Goal: Check status

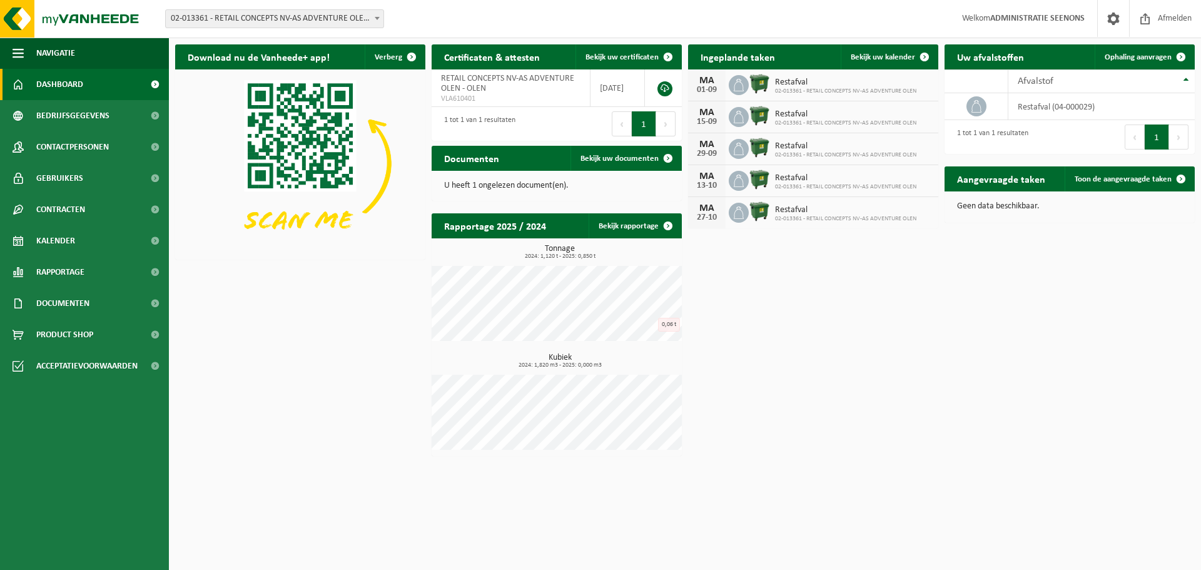
click at [340, 22] on span "02-013361 - RETAIL CONCEPTS NV-AS ADVENTURE OLEN - OLEN" at bounding box center [275, 19] width 218 height 18
type input "ibic"
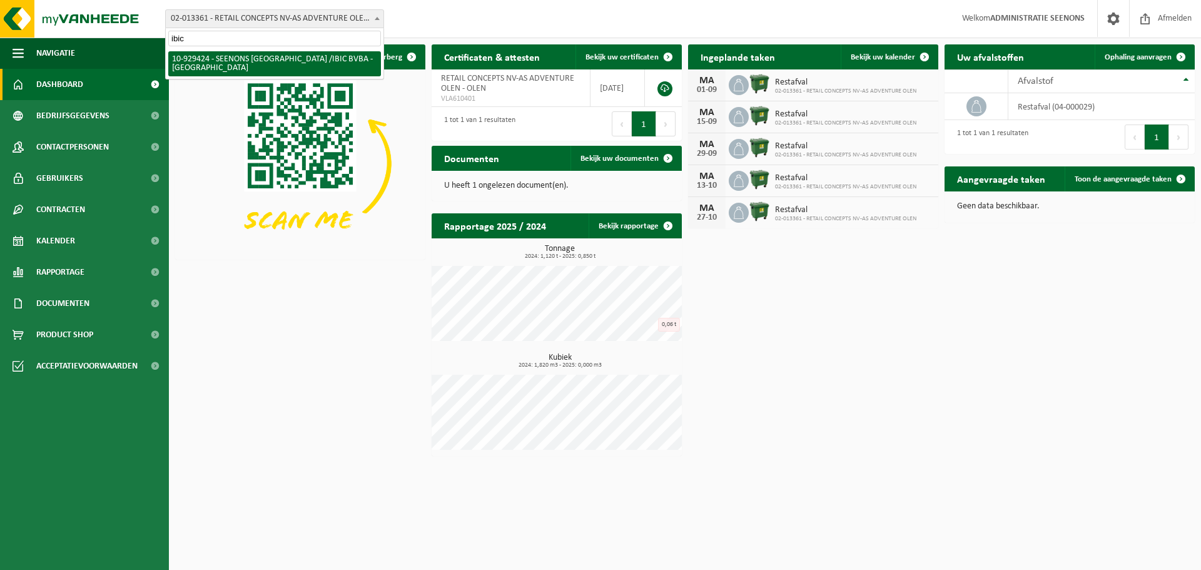
select select "133977"
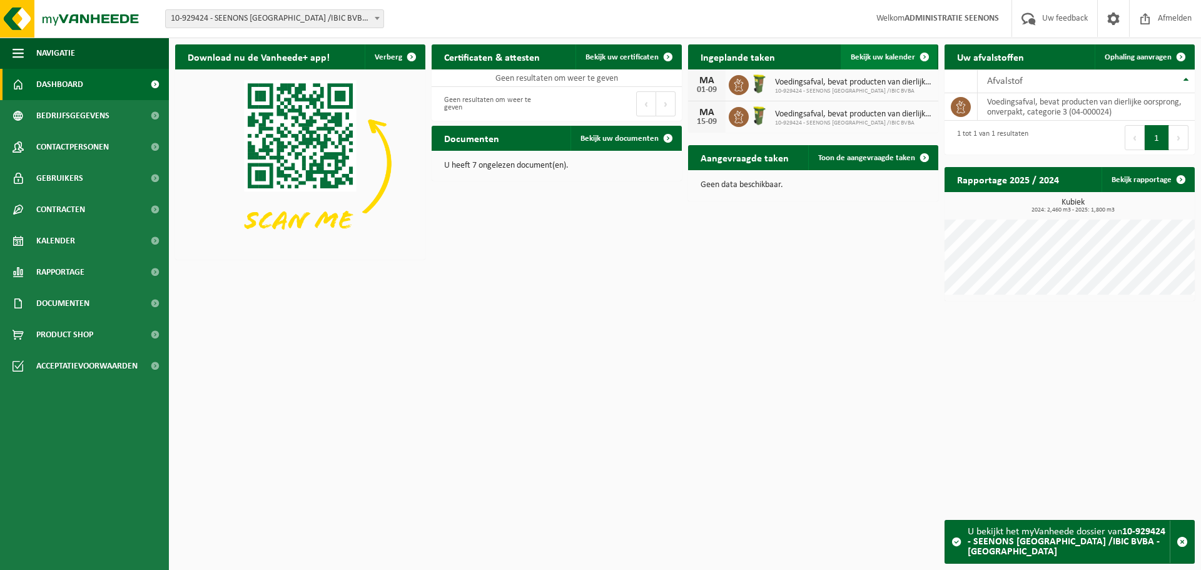
click at [886, 63] on link "Bekijk uw kalender" at bounding box center [889, 56] width 96 height 25
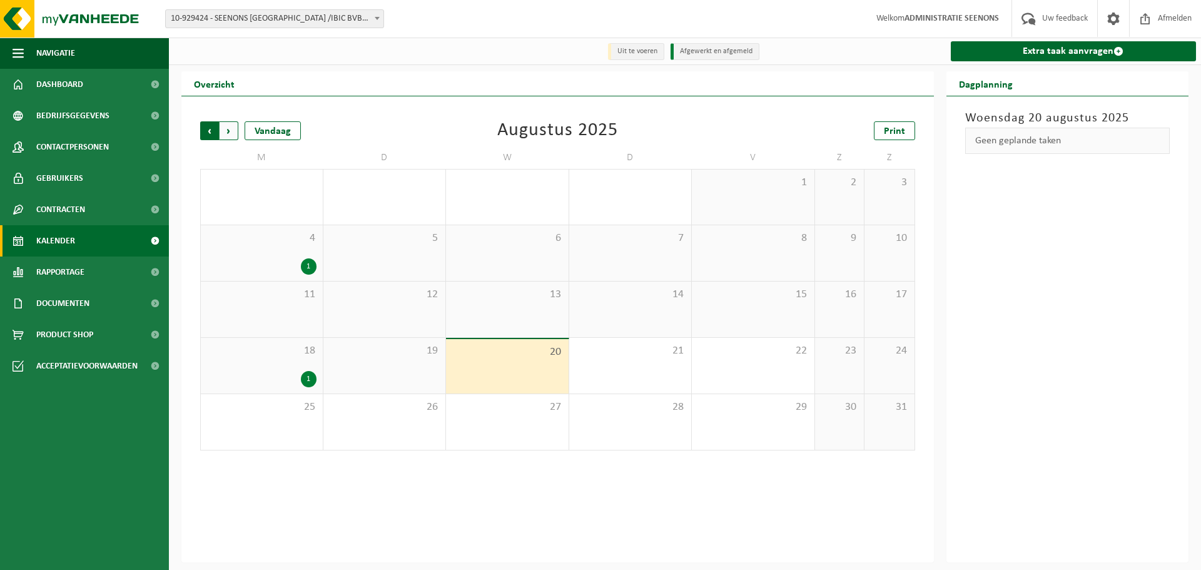
click at [222, 131] on span "Volgende" at bounding box center [229, 130] width 19 height 19
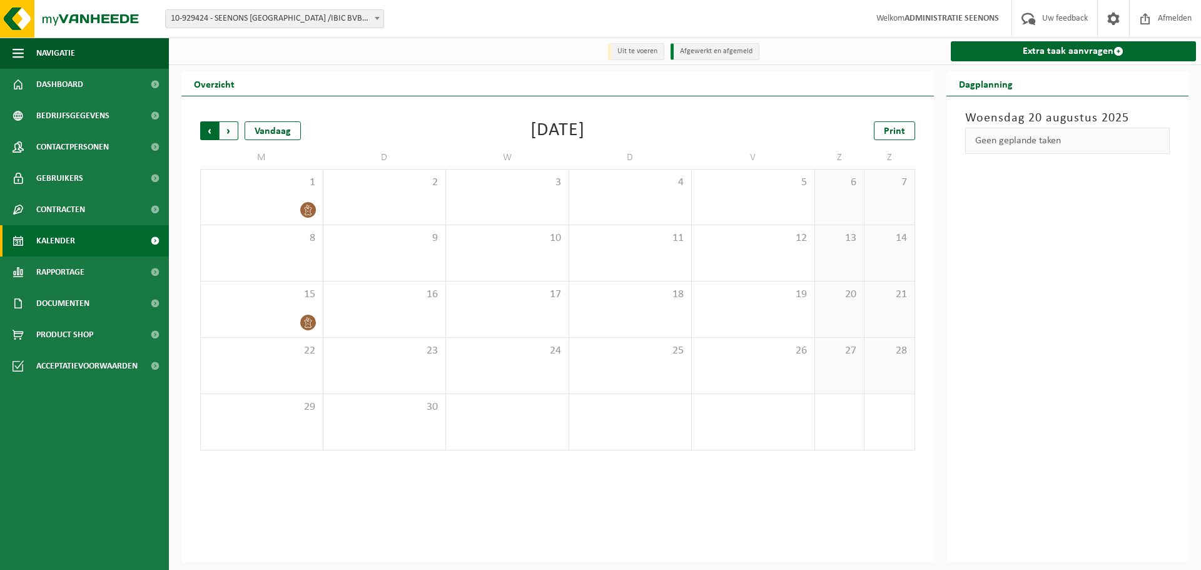
click at [226, 131] on span "Volgende" at bounding box center [229, 130] width 19 height 19
click at [210, 131] on span "Vorige" at bounding box center [209, 130] width 19 height 19
click at [226, 128] on span "Volgende" at bounding box center [229, 130] width 19 height 19
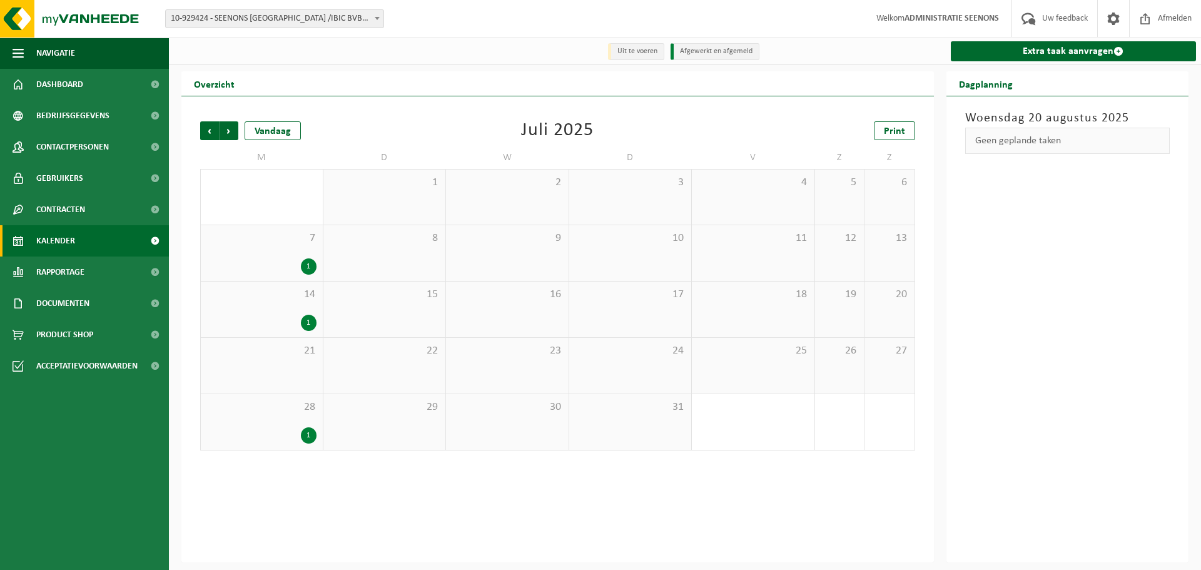
click at [226, 128] on span "Volgende" at bounding box center [229, 130] width 19 height 19
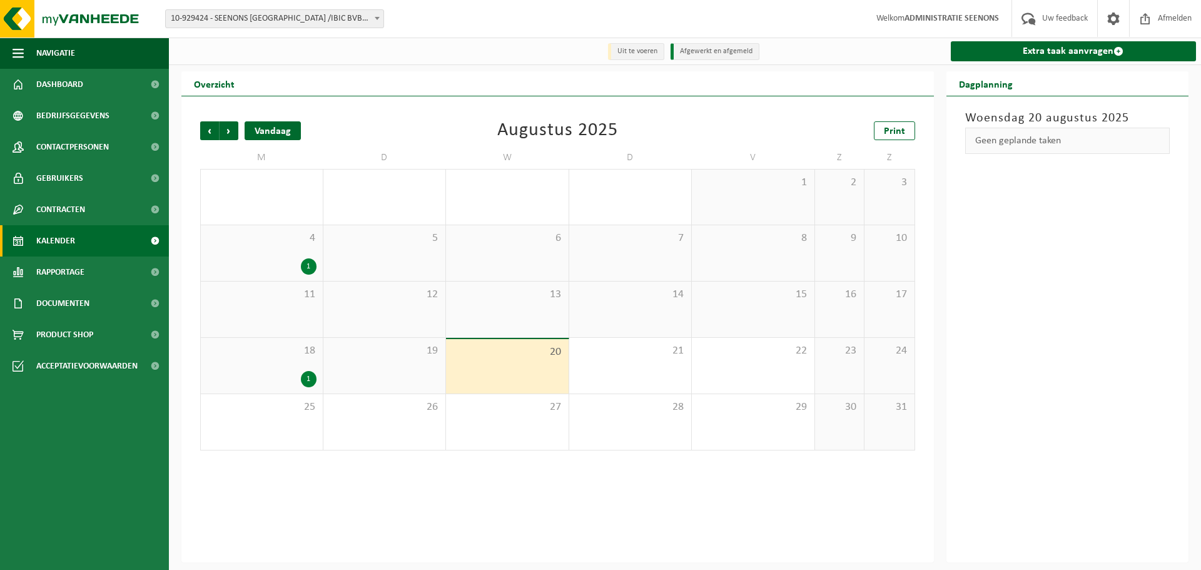
click at [286, 131] on div "Vandaag" at bounding box center [273, 130] width 56 height 19
click at [228, 131] on span "Volgende" at bounding box center [229, 130] width 19 height 19
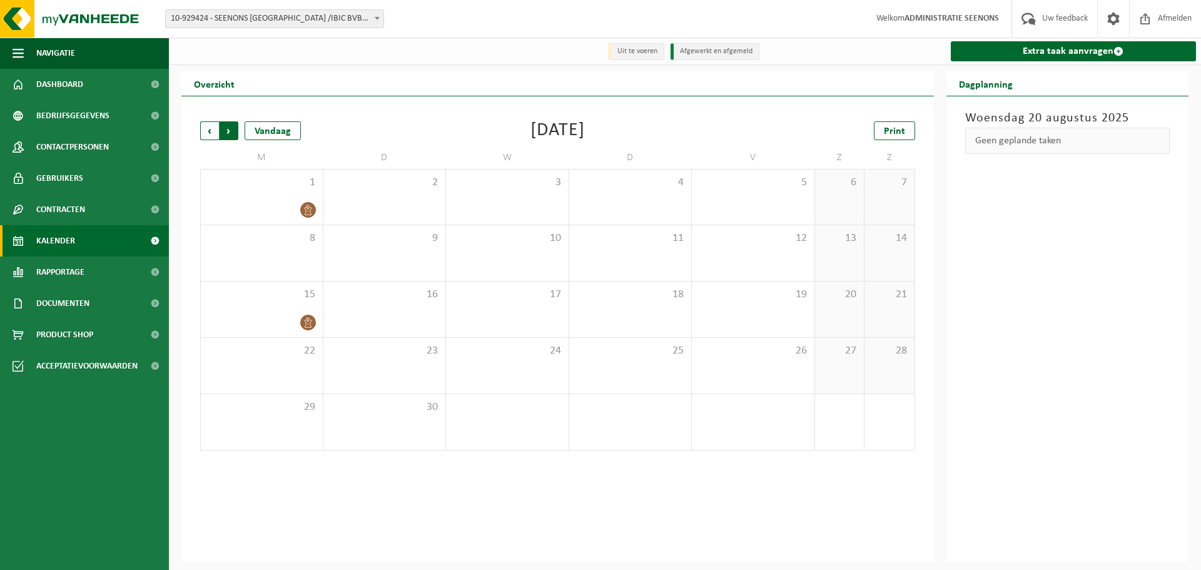
click at [202, 134] on span "Vorige" at bounding box center [209, 130] width 19 height 19
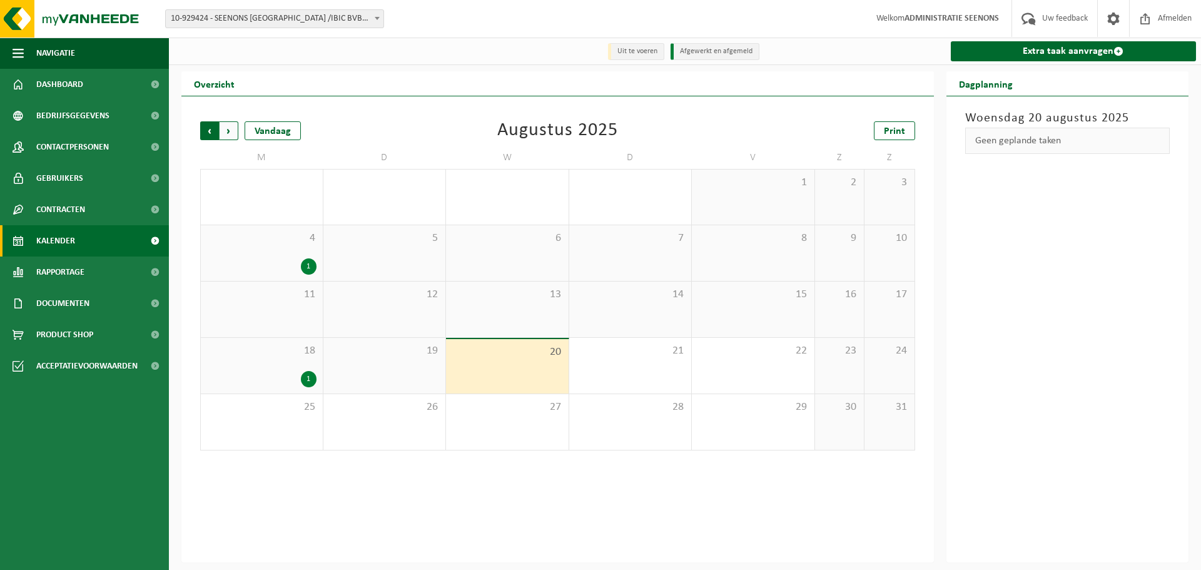
click at [234, 128] on span "Volgende" at bounding box center [229, 130] width 19 height 19
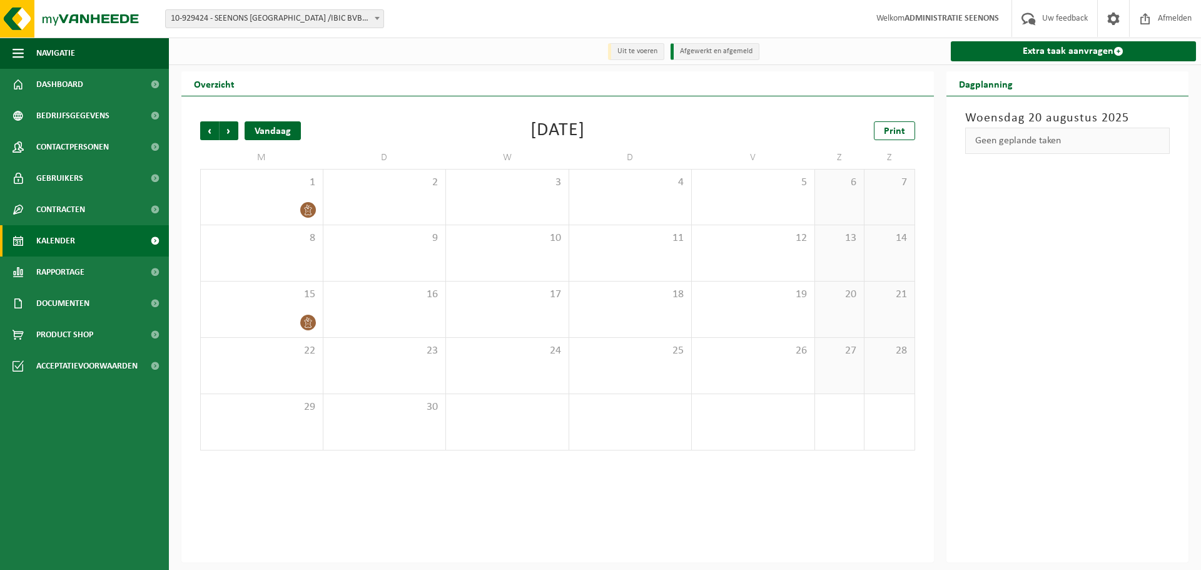
click at [254, 130] on div "Vandaag" at bounding box center [273, 130] width 56 height 19
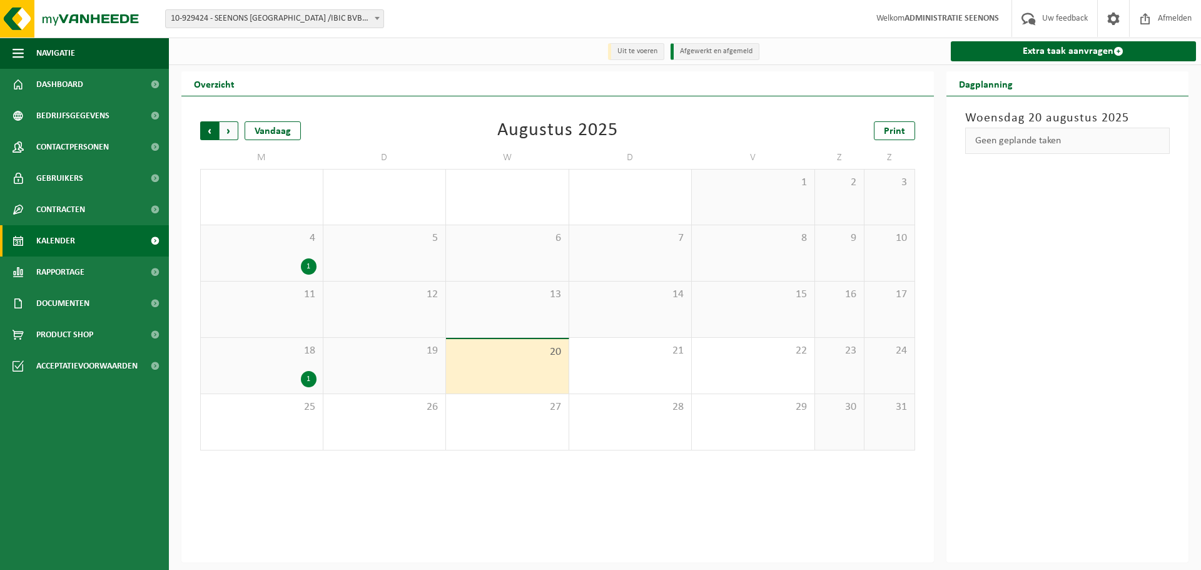
click at [236, 130] on span "Volgende" at bounding box center [229, 130] width 19 height 19
